Goal: Task Accomplishment & Management: Use online tool/utility

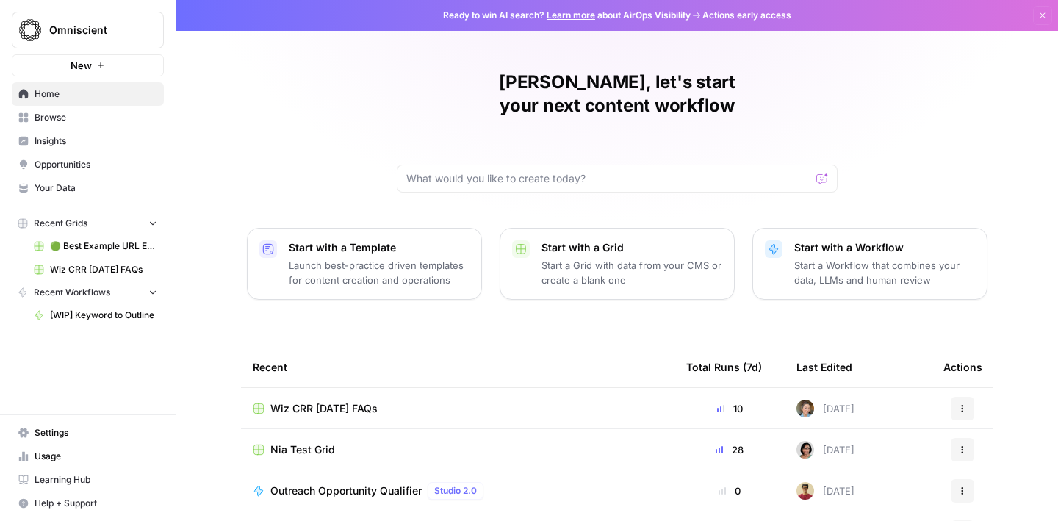
click at [83, 121] on span "Browse" at bounding box center [96, 117] width 123 height 13
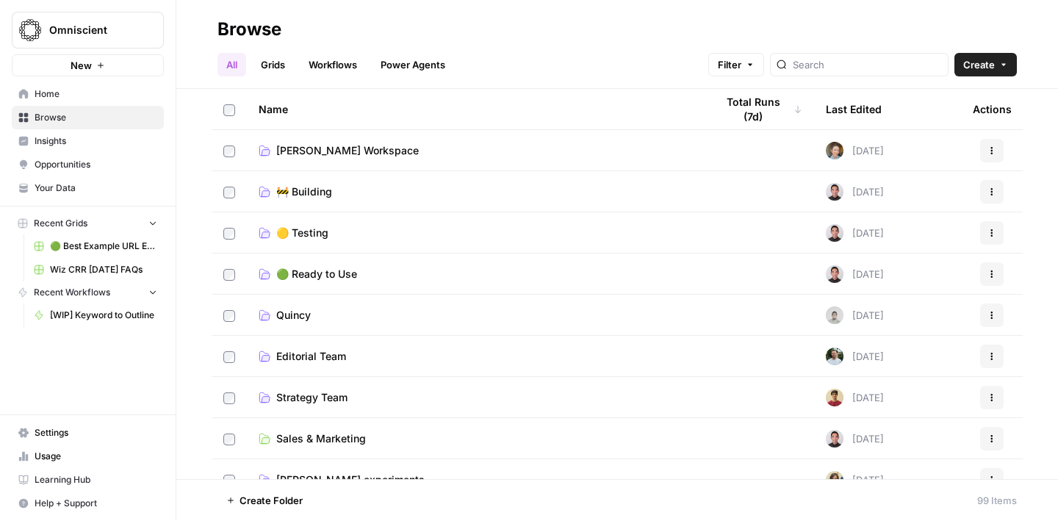
click at [362, 149] on span "[PERSON_NAME] Workspace" at bounding box center [347, 150] width 143 height 15
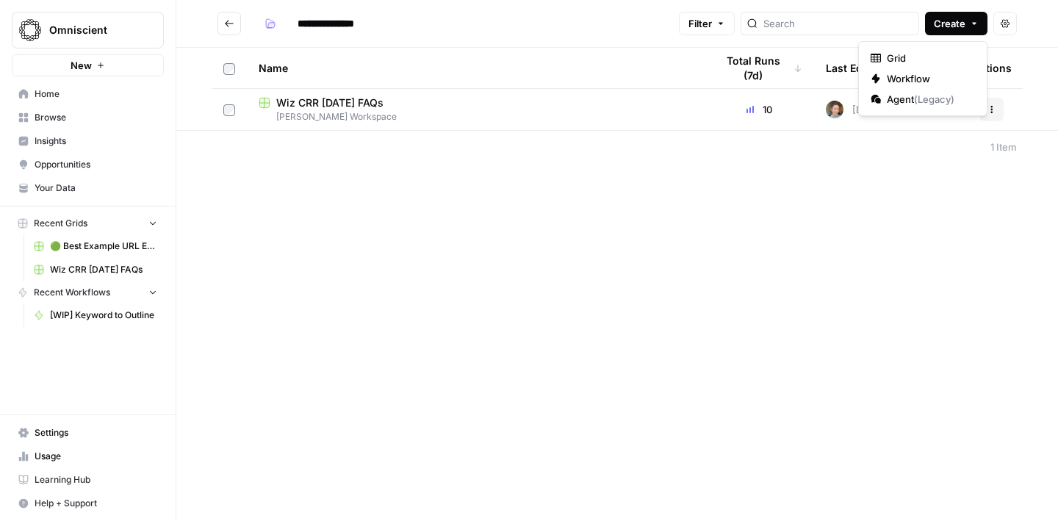
click at [962, 30] on span "Create" at bounding box center [950, 23] width 32 height 15
click at [895, 52] on span "Grid" at bounding box center [928, 58] width 82 height 15
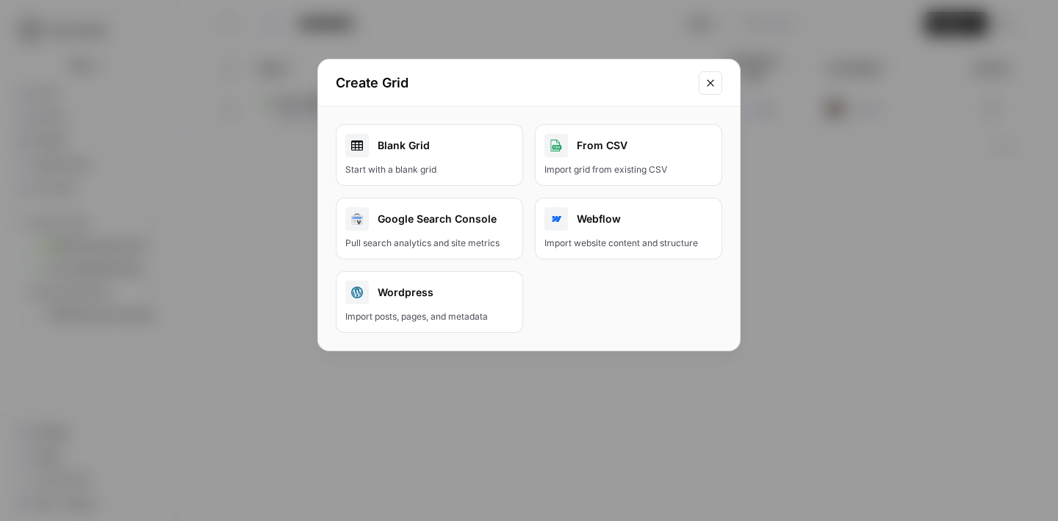
click at [386, 172] on div "Start with a blank grid" at bounding box center [429, 169] width 168 height 13
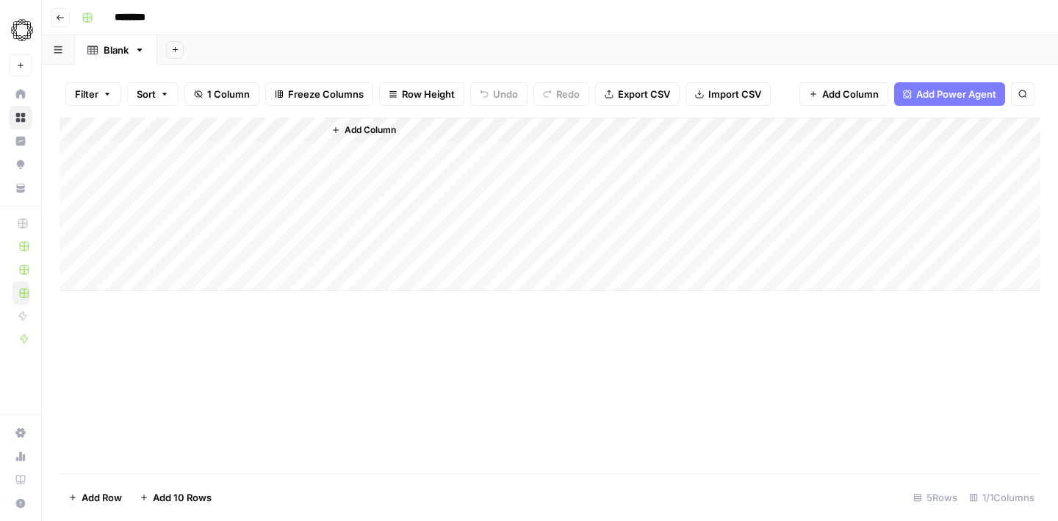
click at [165, 14] on input "********" at bounding box center [149, 18] width 82 height 24
drag, startPoint x: 169, startPoint y: 18, endPoint x: 90, endPoint y: 18, distance: 78.6
click at [90, 18] on div "********" at bounding box center [560, 18] width 968 height 24
type input "**********"
click at [256, 132] on div "Add Column" at bounding box center [550, 204] width 981 height 173
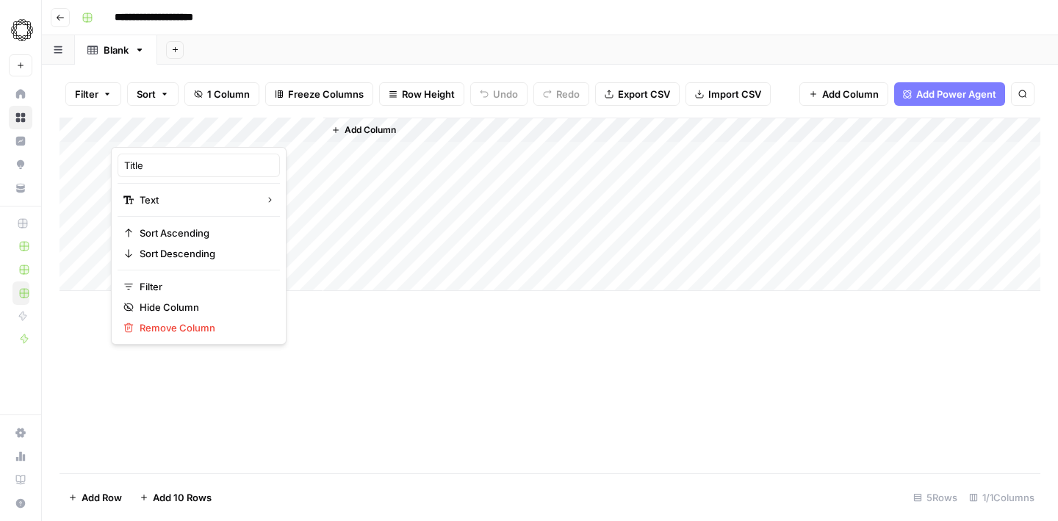
click at [179, 175] on div "Title" at bounding box center [199, 166] width 162 height 24
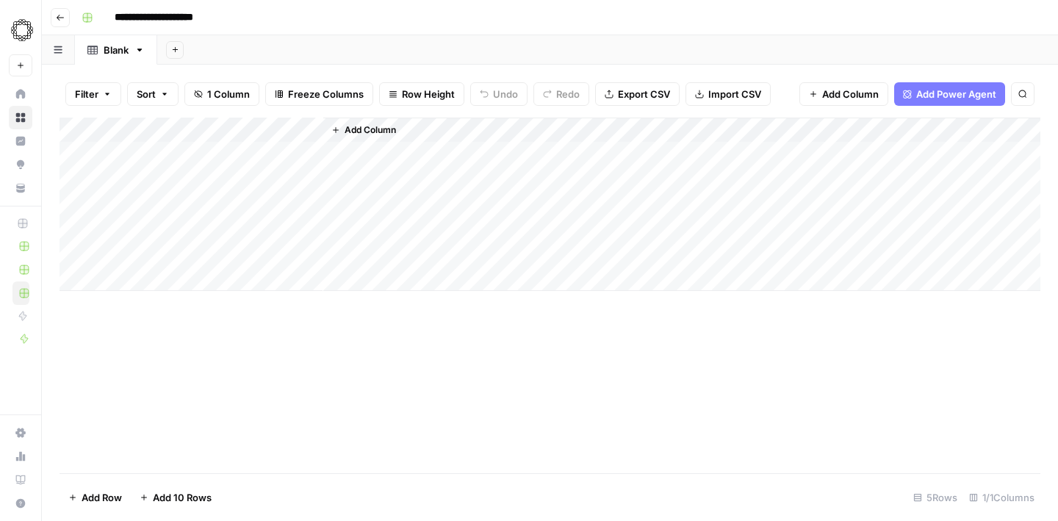
click at [190, 132] on div "Add Column" at bounding box center [550, 204] width 981 height 173
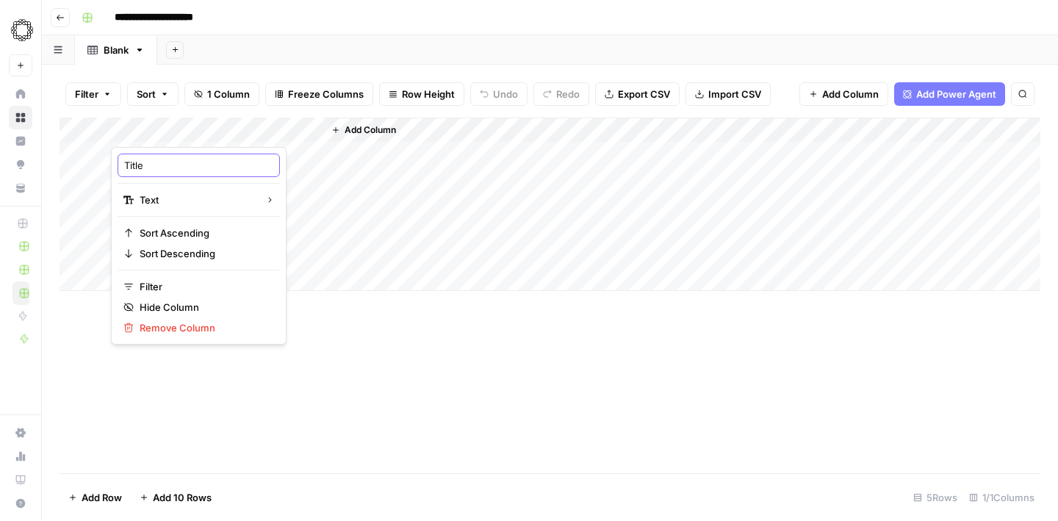
click at [161, 168] on input "Title" at bounding box center [198, 165] width 149 height 15
type input "T"
type input "J"
type input "Keyword"
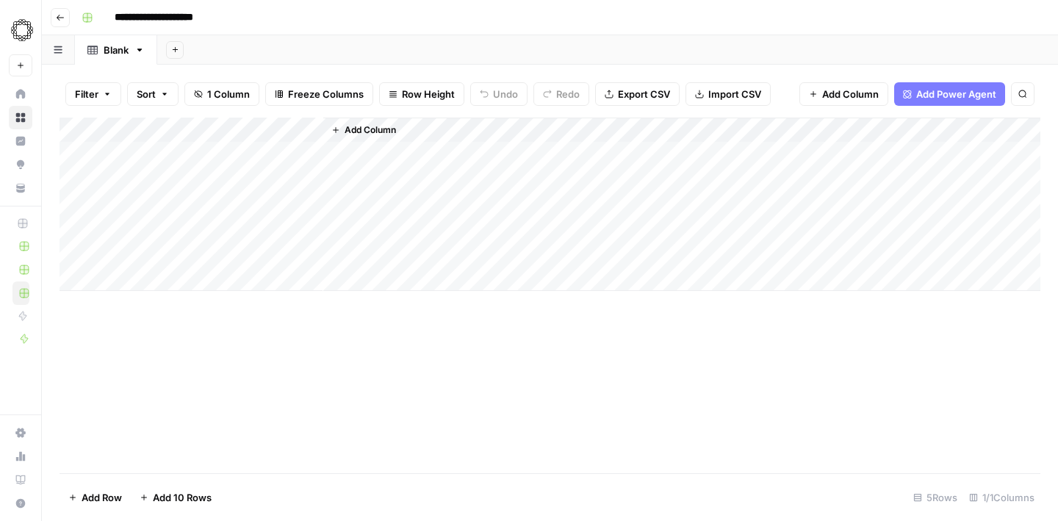
click at [353, 130] on span "Add Column" at bounding box center [370, 129] width 51 height 13
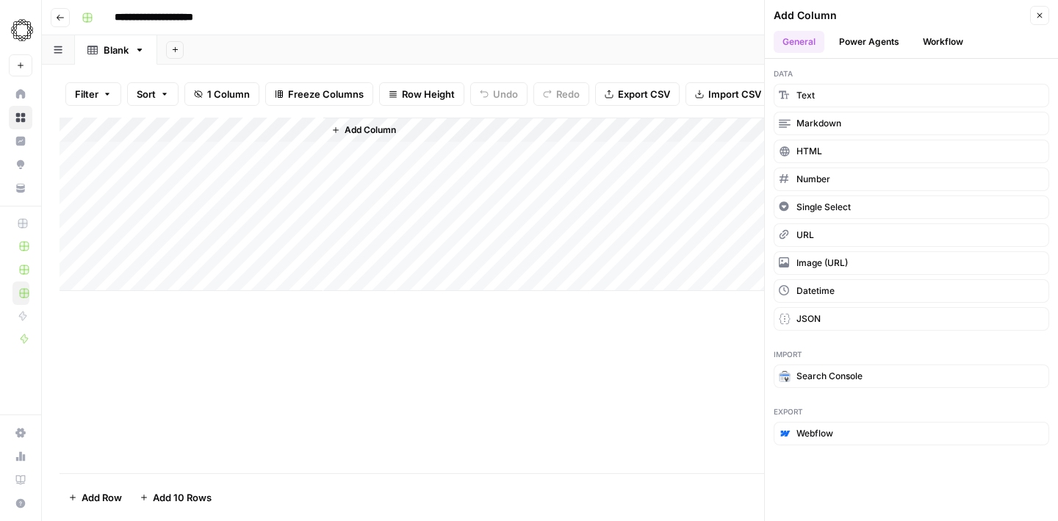
click at [949, 43] on button "Workflow" at bounding box center [943, 42] width 58 height 22
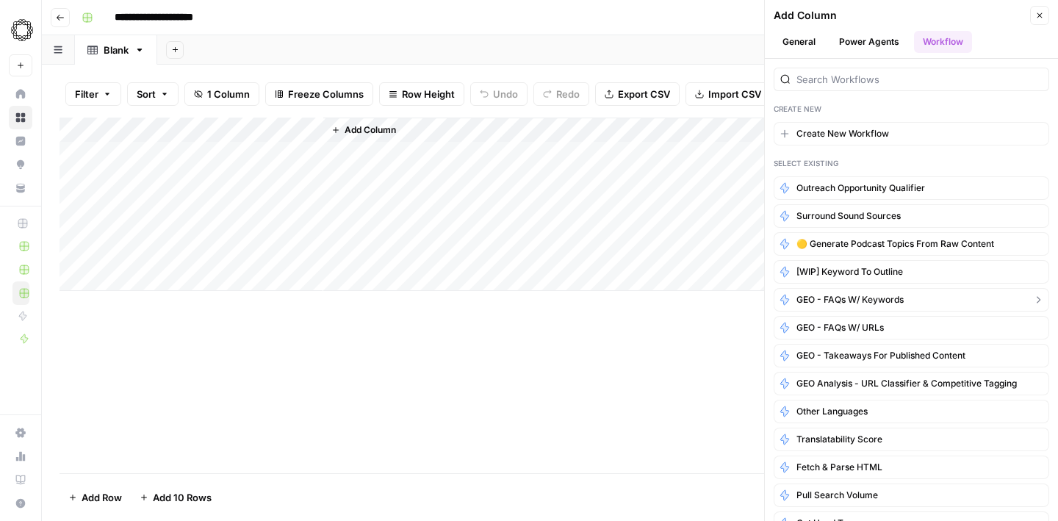
click at [898, 296] on span "GEO - FAQs w/ Keywords" at bounding box center [850, 299] width 107 height 13
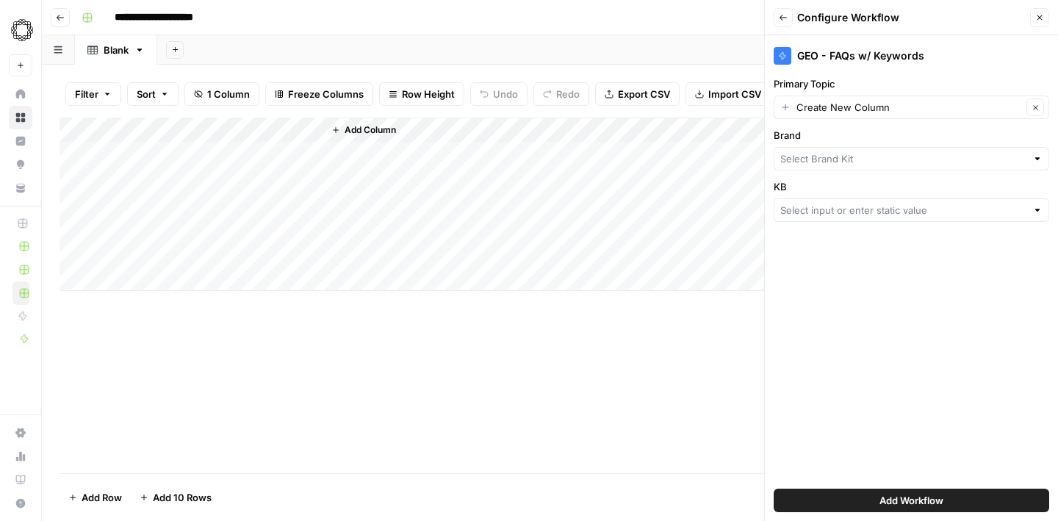
click at [946, 98] on div "Create New Column Clear" at bounding box center [912, 108] width 276 height 24
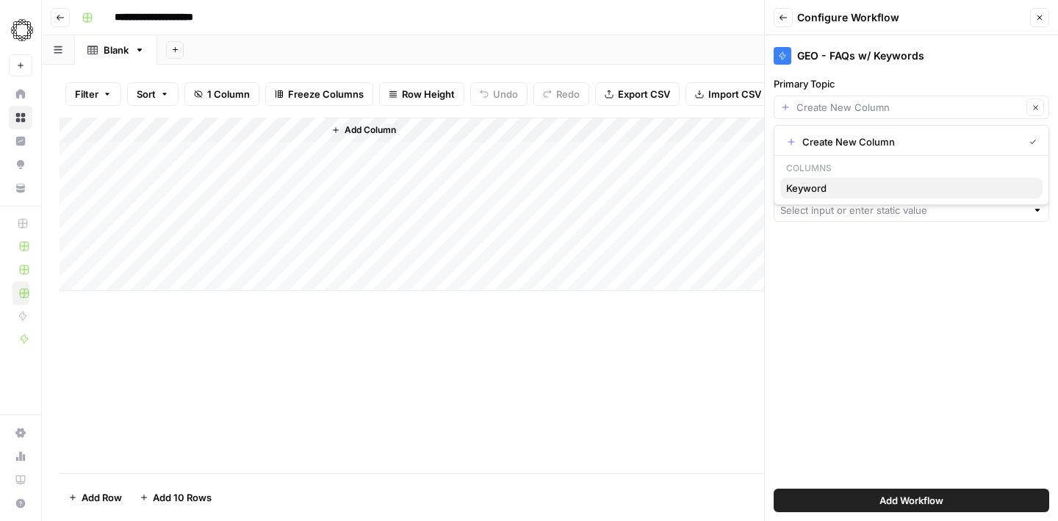
click at [803, 196] on button "Keyword" at bounding box center [912, 188] width 262 height 21
type input "Keyword"
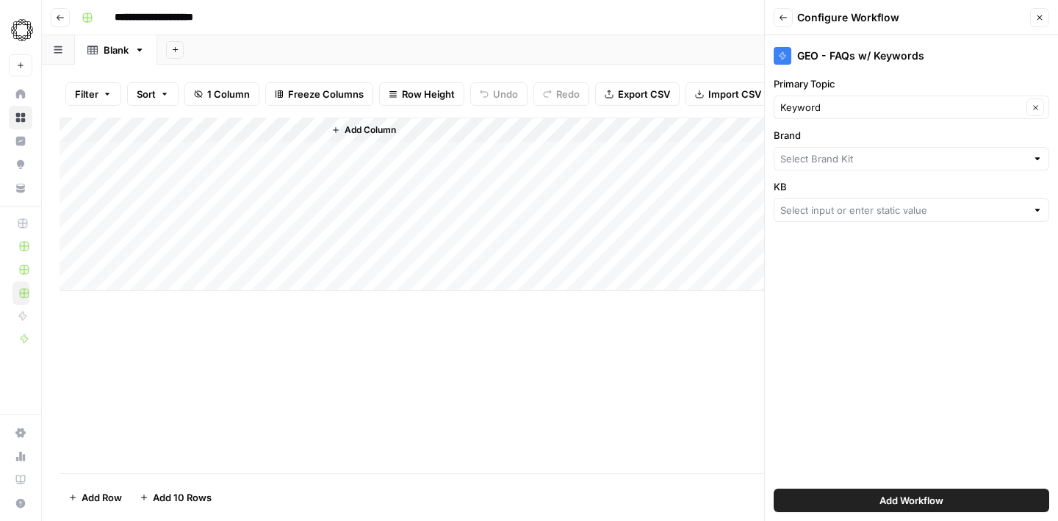
click at [265, 154] on div "Add Column" at bounding box center [550, 204] width 981 height 173
click at [156, 284] on div "Add Column" at bounding box center [550, 204] width 981 height 173
click at [141, 303] on div "Add Column" at bounding box center [550, 217] width 981 height 198
click at [156, 303] on div "Add Column" at bounding box center [550, 217] width 981 height 198
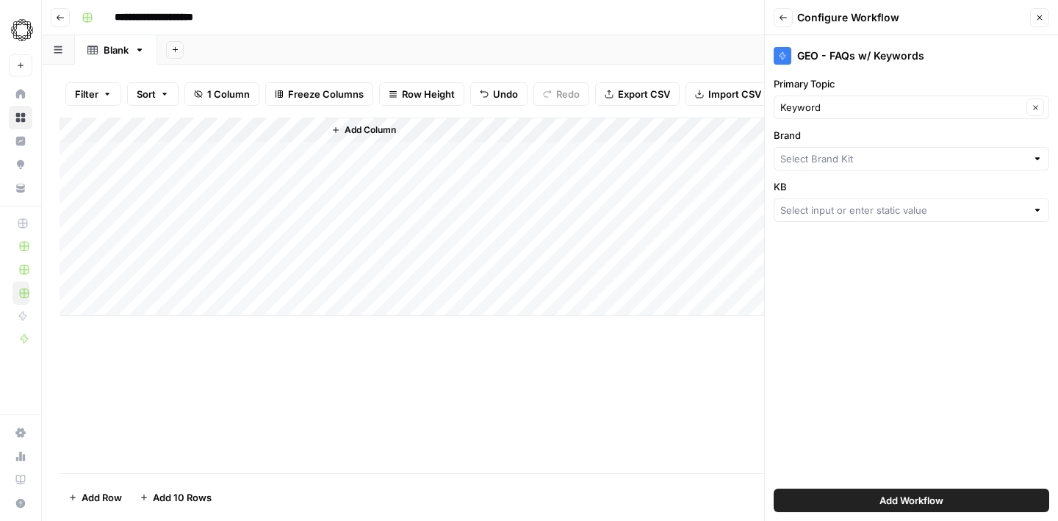
click at [124, 307] on div "Add Column" at bounding box center [550, 217] width 981 height 198
click at [246, 326] on div "Add Column" at bounding box center [550, 229] width 981 height 223
click at [282, 156] on div "Add Column" at bounding box center [550, 242] width 981 height 248
click at [882, 164] on input "Brand" at bounding box center [904, 158] width 246 height 15
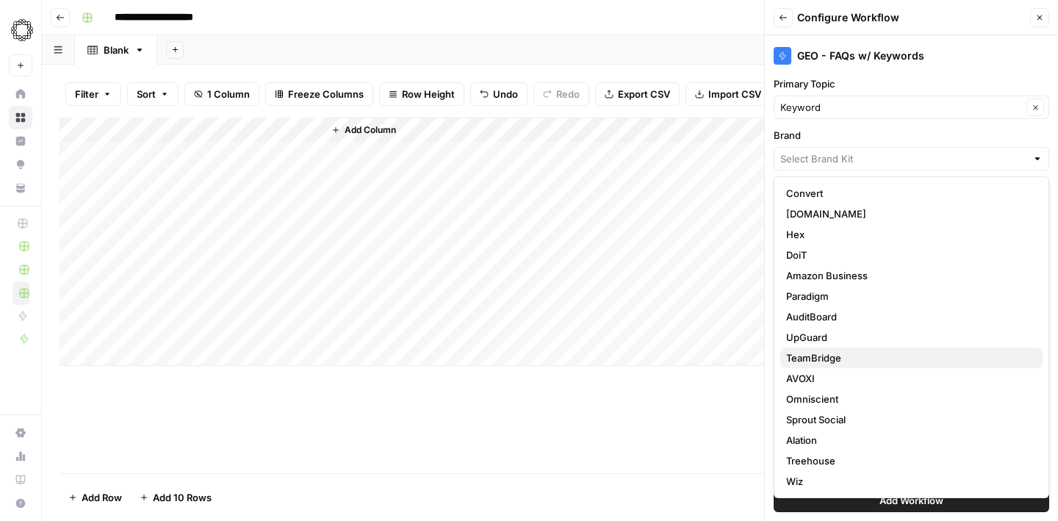
scroll to position [144, 0]
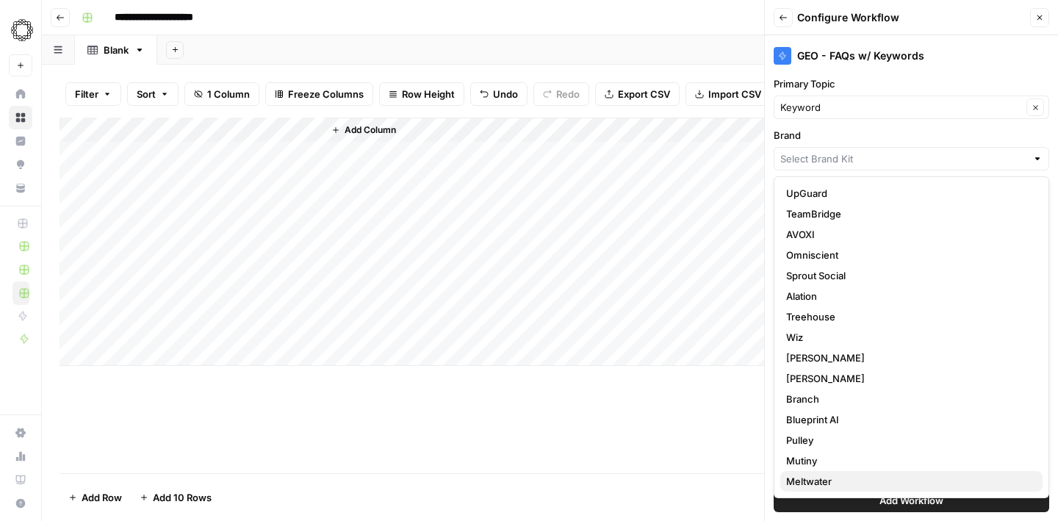
click at [827, 482] on span "Meltwater" at bounding box center [908, 481] width 245 height 15
type input "Meltwater"
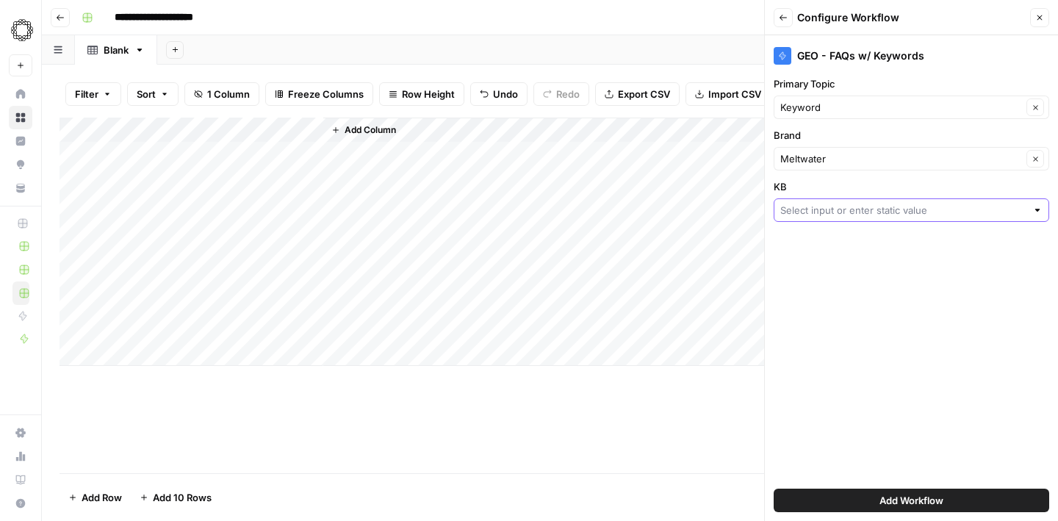
click at [870, 203] on input "KB" at bounding box center [904, 210] width 246 height 15
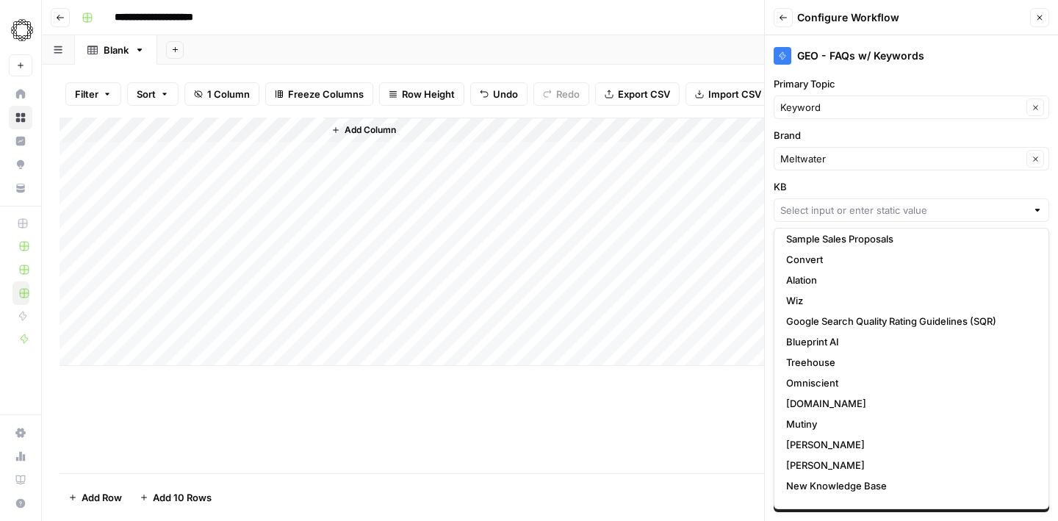
scroll to position [329, 0]
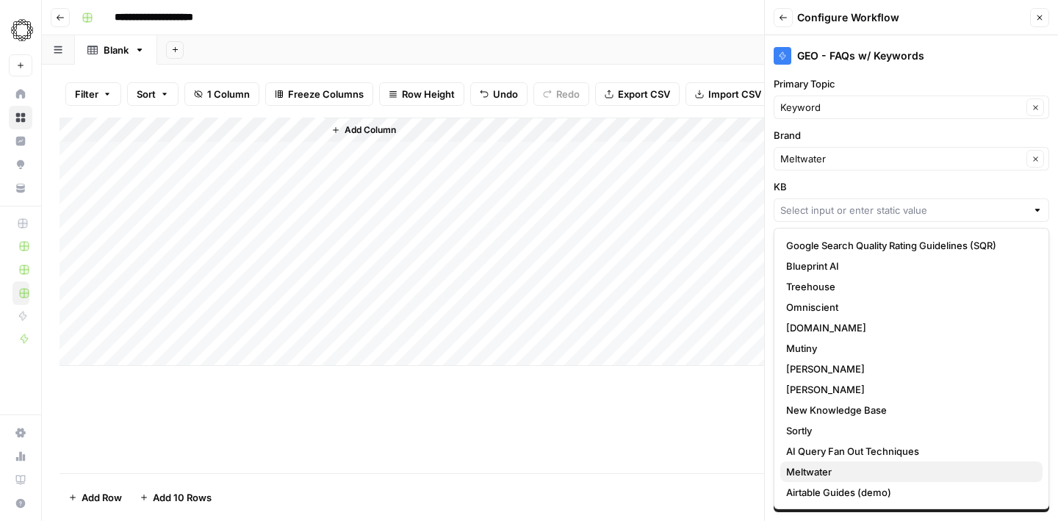
click at [865, 470] on span "Meltwater" at bounding box center [908, 472] width 245 height 15
type input "Meltwater"
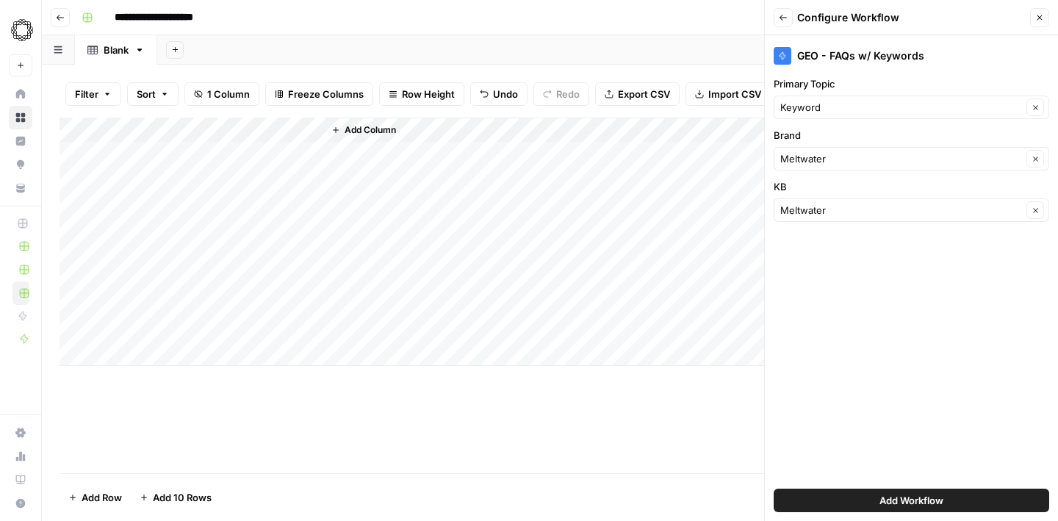
click at [895, 499] on span "Add Workflow" at bounding box center [912, 500] width 64 height 15
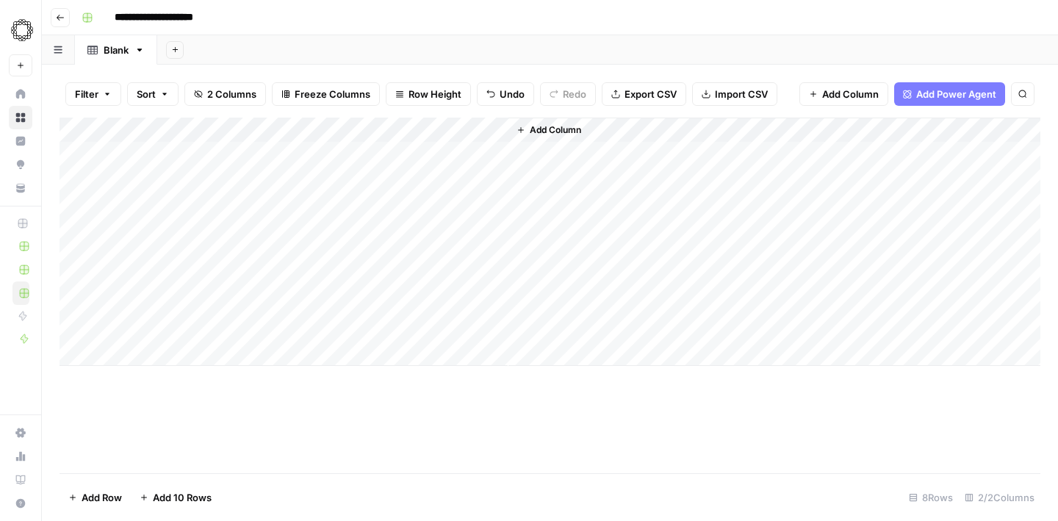
click at [492, 134] on div "Add Column" at bounding box center [550, 242] width 981 height 248
click at [520, 164] on span "All Rows" at bounding box center [547, 164] width 93 height 15
click at [604, 154] on div "Add Column" at bounding box center [550, 242] width 981 height 248
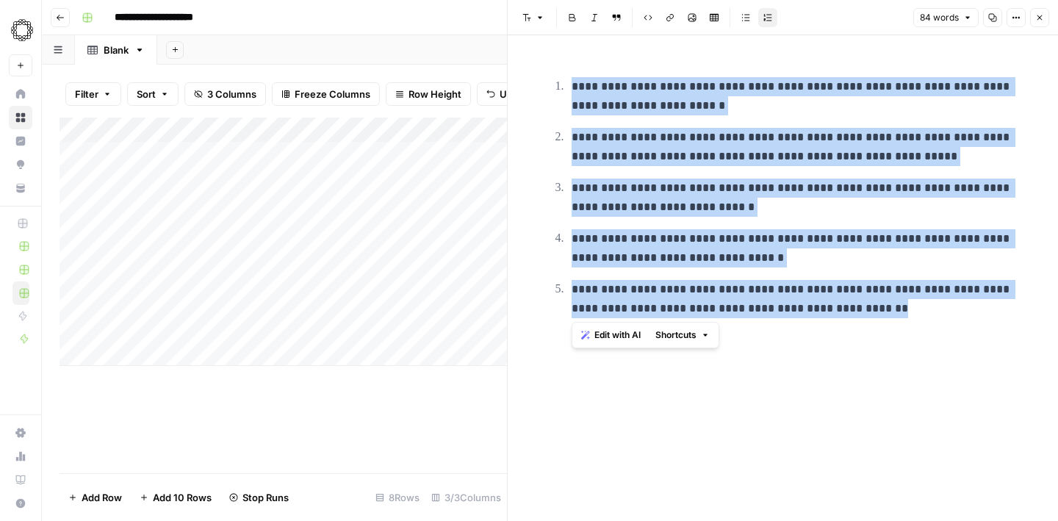
drag, startPoint x: 935, startPoint y: 321, endPoint x: 566, endPoint y: 90, distance: 435.6
click at [566, 90] on div "**********" at bounding box center [784, 194] width 488 height 271
copy ol "**********"
click at [442, 152] on div "Add Column" at bounding box center [284, 242] width 448 height 248
click at [474, 153] on div "Add Column" at bounding box center [284, 242] width 448 height 248
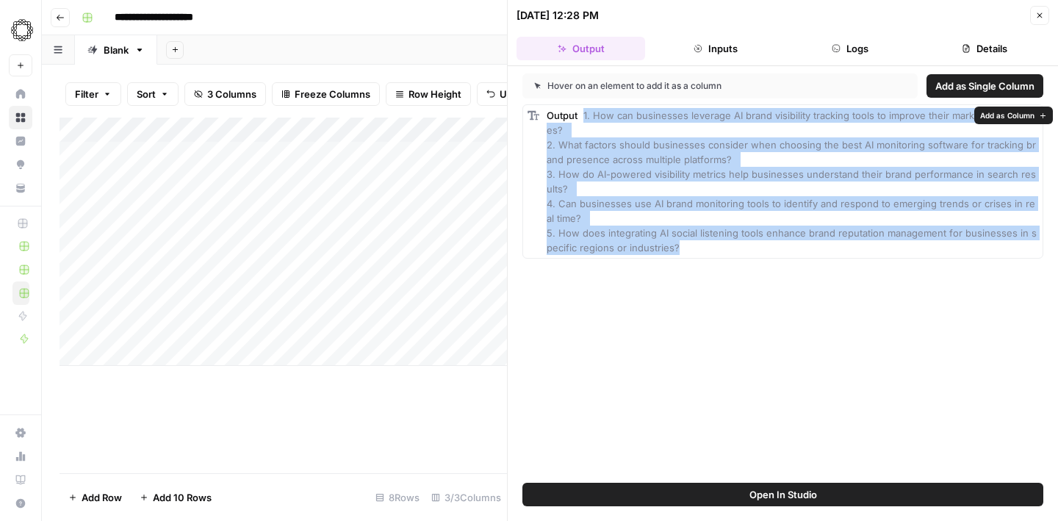
drag, startPoint x: 690, startPoint y: 249, endPoint x: 584, endPoint y: 120, distance: 167.6
click at [584, 120] on div "Output 1. How can businesses leverage AI brand visibility tracking tools to imp…" at bounding box center [793, 181] width 492 height 147
copy span "1. How can businesses leverage AI brand visibility tracking tools to improve th…"
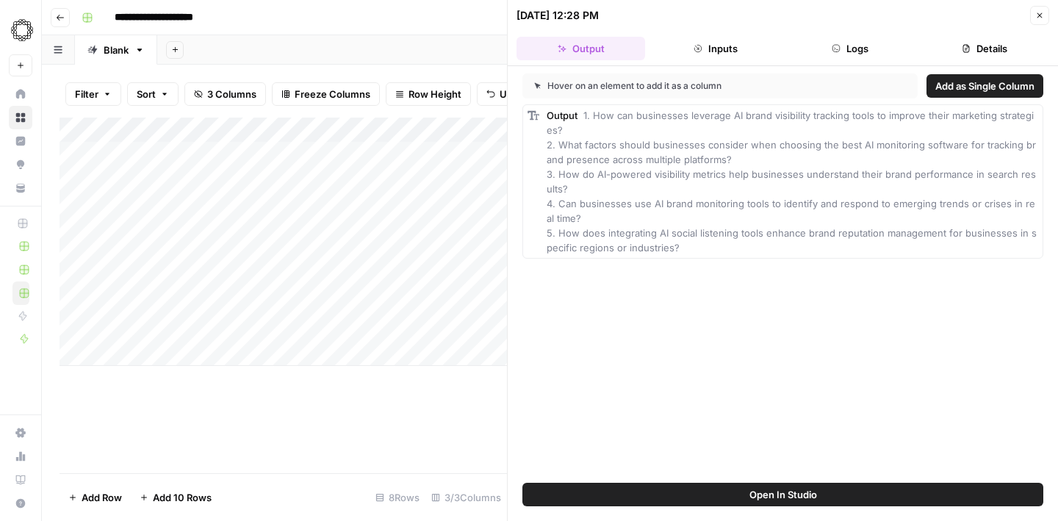
click at [1040, 12] on icon "button" at bounding box center [1040, 15] width 9 height 9
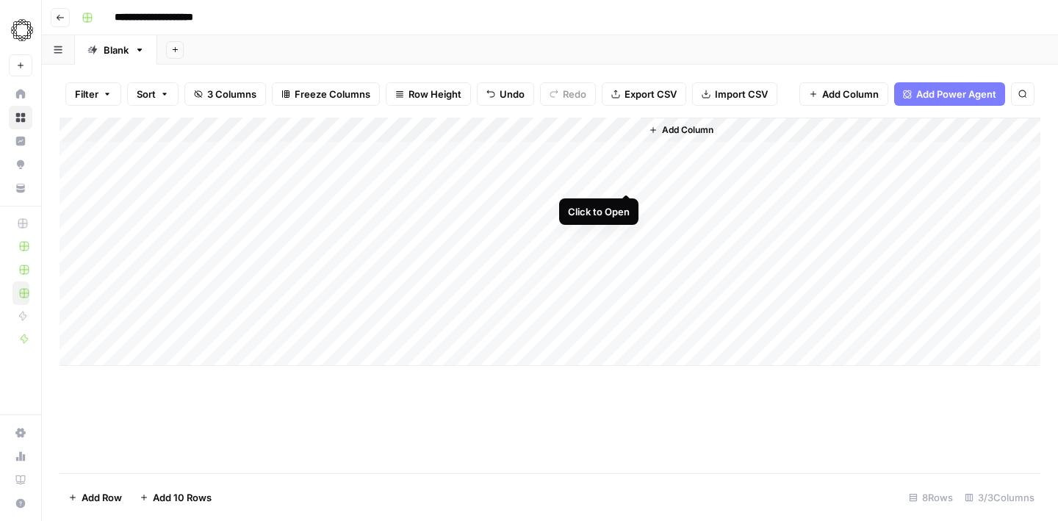
click at [623, 178] on div "Add Column" at bounding box center [550, 242] width 981 height 248
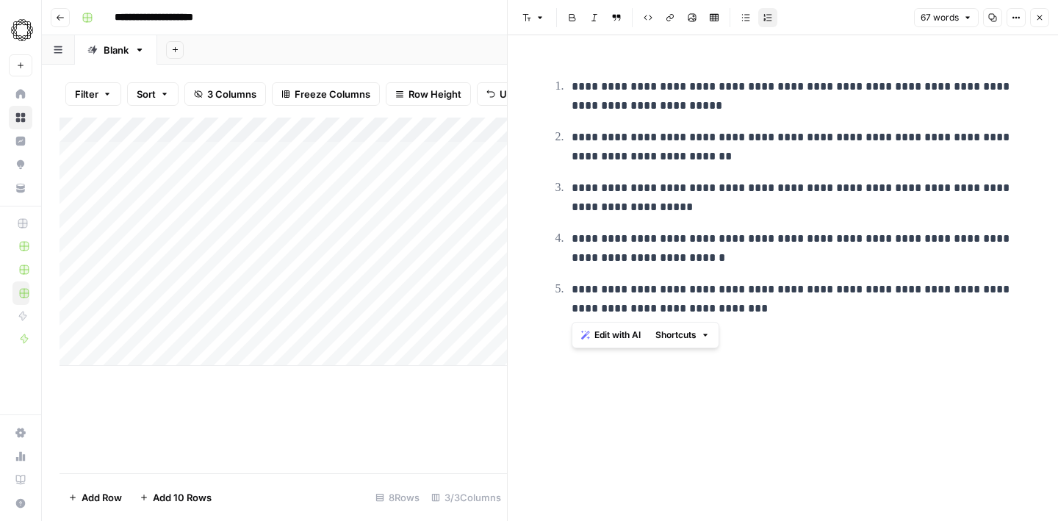
drag, startPoint x: 767, startPoint y: 320, endPoint x: 545, endPoint y: 85, distance: 323.4
click at [545, 85] on div "**********" at bounding box center [784, 194] width 488 height 271
copy ol "**********"
click at [1043, 15] on icon "button" at bounding box center [1040, 17] width 9 height 9
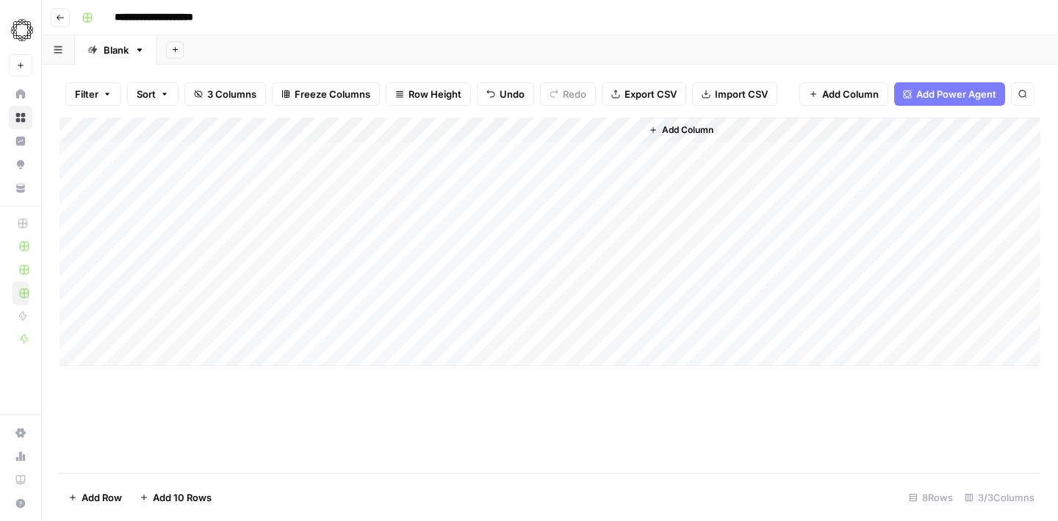
click at [477, 205] on div "Add Column" at bounding box center [550, 242] width 981 height 248
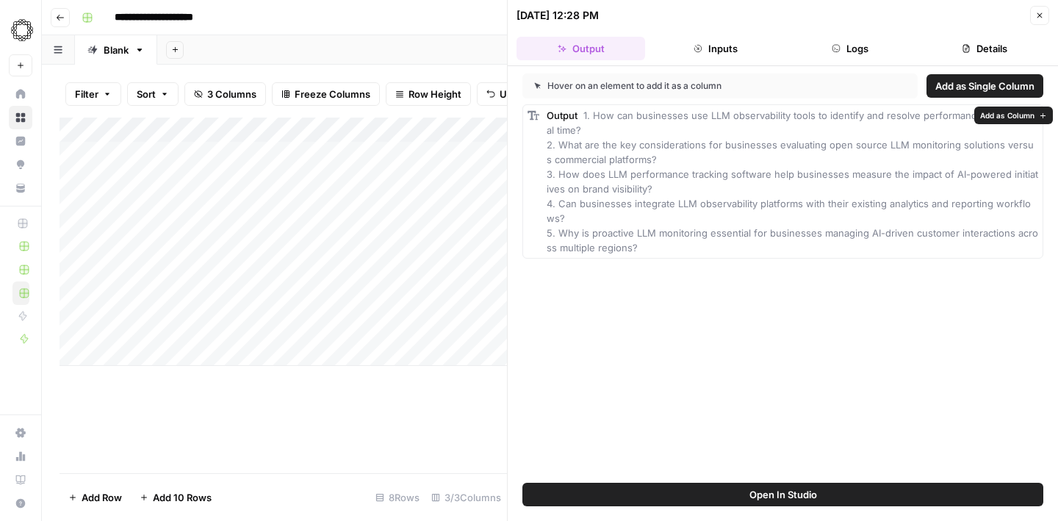
drag, startPoint x: 643, startPoint y: 248, endPoint x: 585, endPoint y: 118, distance: 142.5
click at [585, 118] on div "Output 1. How can businesses use LLM observability tools to identify and resolv…" at bounding box center [793, 181] width 492 height 147
copy span "1. How can businesses use LLM observability tools to identify and resolve perfo…"
click at [475, 232] on div "Add Column" at bounding box center [284, 242] width 448 height 248
drag, startPoint x: 610, startPoint y: 247, endPoint x: 586, endPoint y: 114, distance: 135.2
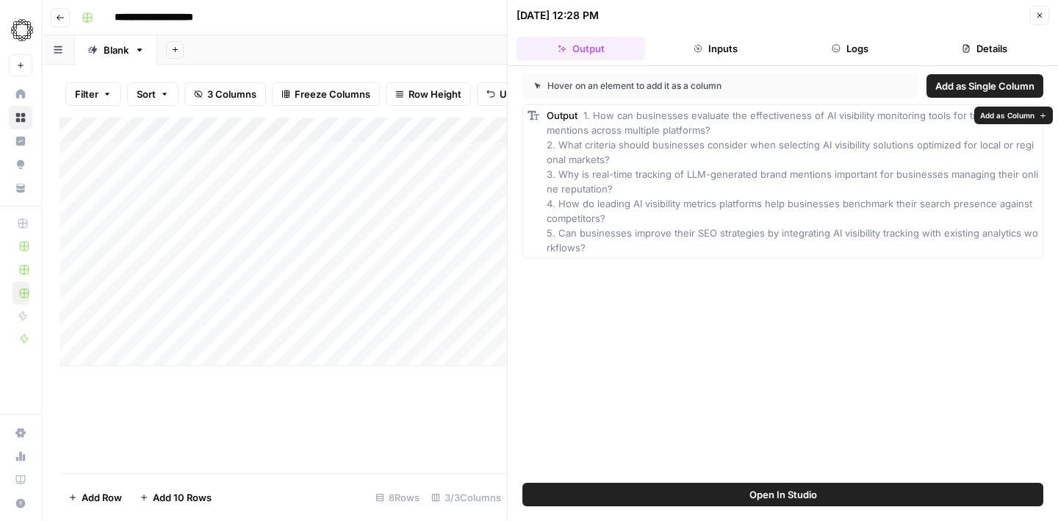
click at [586, 114] on div "Output 1. How can businesses evaluate the effectiveness of AI visibility monito…" at bounding box center [793, 181] width 492 height 147
click at [602, 240] on div "Output 1. How can businesses evaluate the effectiveness of AI visibility monito…" at bounding box center [793, 181] width 492 height 147
drag, startPoint x: 606, startPoint y: 251, endPoint x: 584, endPoint y: 122, distance: 130.4
click at [584, 122] on div "Output 1. How can businesses evaluate the effectiveness of AI visibility monito…" at bounding box center [793, 181] width 492 height 147
copy span "1. How can businesses evaluate the effectiveness of AI visibility monitoring to…"
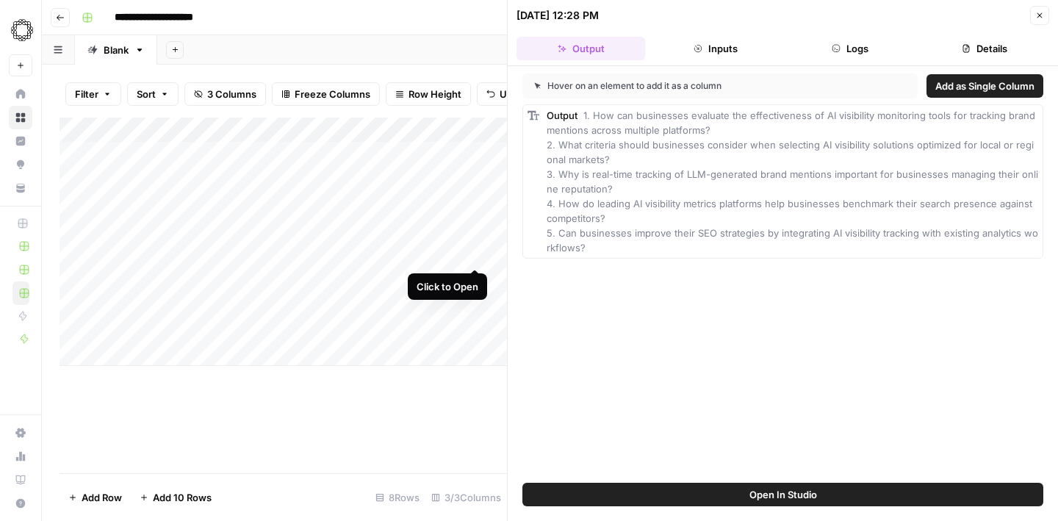
click at [476, 256] on div "Add Column" at bounding box center [284, 242] width 448 height 248
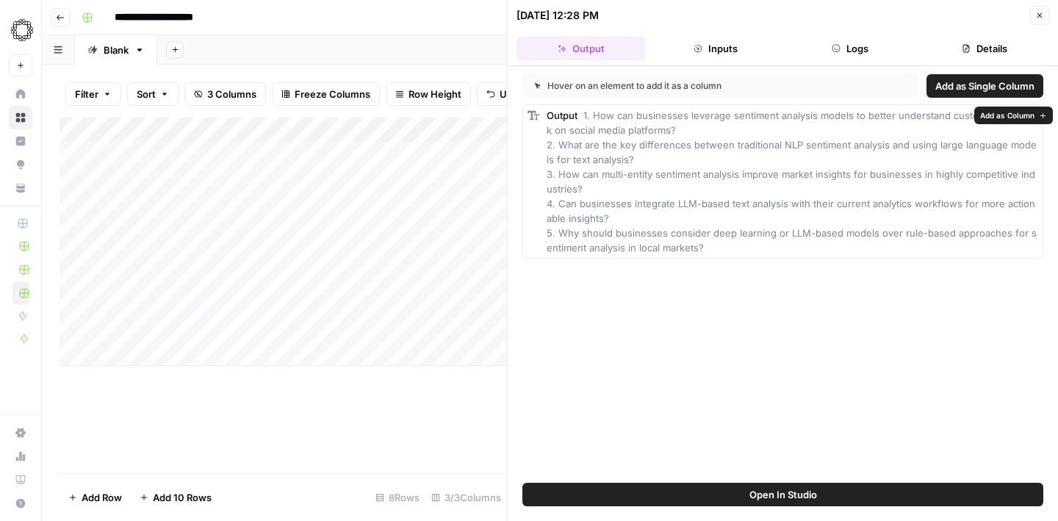
drag, startPoint x: 704, startPoint y: 253, endPoint x: 582, endPoint y: 123, distance: 177.8
click at [582, 123] on div "Output 1. How can businesses leverage sentiment analysis models to better under…" at bounding box center [793, 181] width 492 height 147
click at [639, 201] on span "1. How can businesses leverage sentiment analysis models to better understand c…" at bounding box center [792, 182] width 490 height 144
drag, startPoint x: 693, startPoint y: 248, endPoint x: 584, endPoint y: 121, distance: 166.8
click at [584, 121] on div "Output 1. How can businesses leverage sentiment analysis models to better under…" at bounding box center [793, 181] width 492 height 147
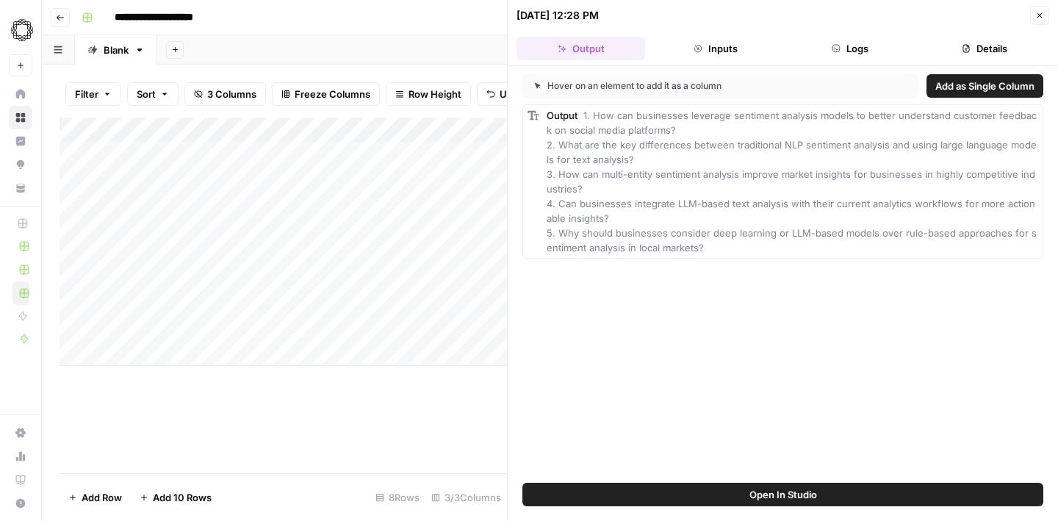
copy span "1. How can businesses leverage sentiment analysis models to better understand c…"
